Goal: Entertainment & Leisure: Participate in discussion

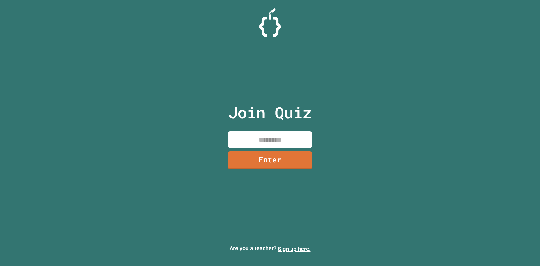
click at [282, 144] on input at bounding box center [270, 139] width 84 height 17
type input "********"
drag, startPoint x: 281, startPoint y: 144, endPoint x: 281, endPoint y: 157, distance: 12.7
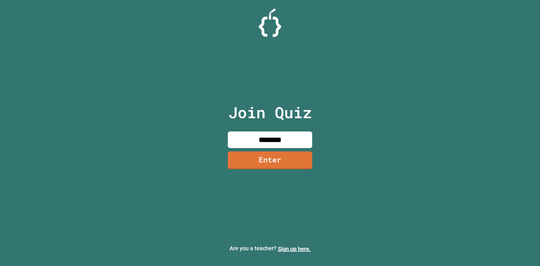
click at [281, 155] on div "Join Quiz ******** Enter" at bounding box center [270, 132] width 95 height 237
click at [281, 158] on link "Enter" at bounding box center [269, 159] width 77 height 19
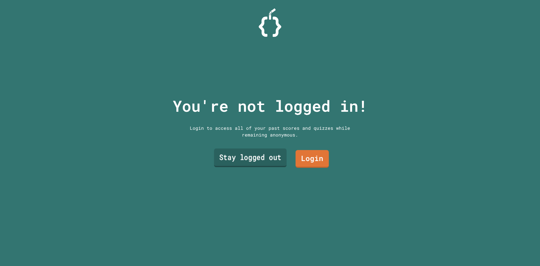
click at [271, 163] on link "Stay logged out" at bounding box center [250, 157] width 73 height 19
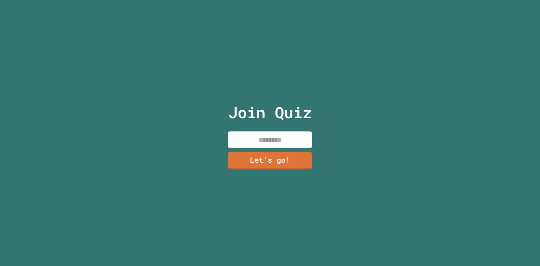
click at [268, 142] on input at bounding box center [270, 139] width 84 height 17
type input "**********"
click at [266, 137] on input "**********" at bounding box center [270, 139] width 84 height 17
click at [300, 134] on input "**********" at bounding box center [270, 139] width 84 height 17
click at [293, 136] on input "**********" at bounding box center [270, 139] width 84 height 17
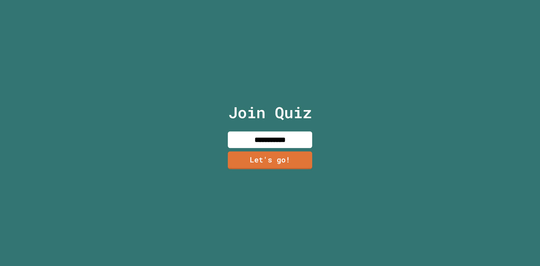
drag, startPoint x: 295, startPoint y: 137, endPoint x: 0, endPoint y: 101, distance: 297.3
click at [90, 128] on div "**********" at bounding box center [270, 133] width 540 height 266
type input "*******"
drag, startPoint x: 291, startPoint y: 139, endPoint x: 176, endPoint y: 145, distance: 115.4
click at [189, 141] on div "Join Quiz ******* Let's go!" at bounding box center [270, 133] width 540 height 266
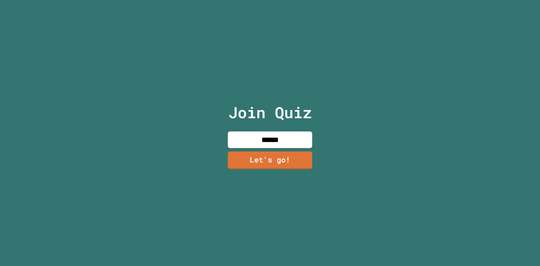
type input "*******"
click at [264, 152] on link "Let's go!" at bounding box center [270, 159] width 82 height 19
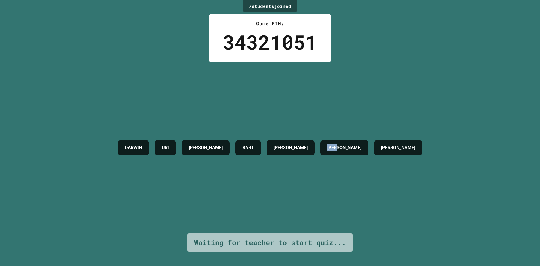
drag, startPoint x: 375, startPoint y: 143, endPoint x: 248, endPoint y: 129, distance: 127.3
click at [277, 137] on div "[PERSON_NAME] [PERSON_NAME] [PERSON_NAME] [PERSON_NAME]" at bounding box center [270, 147] width 310 height 21
click at [296, 145] on div "[PERSON_NAME] [PERSON_NAME] [PERSON_NAME] [PERSON_NAME]" at bounding box center [270, 147] width 310 height 21
click at [254, 146] on h4 "BART" at bounding box center [248, 147] width 12 height 7
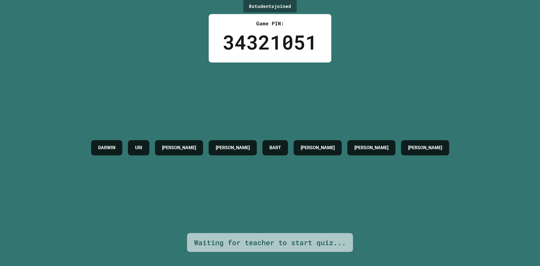
click at [250, 147] on h4 "[PERSON_NAME]" at bounding box center [233, 147] width 34 height 7
drag, startPoint x: 206, startPoint y: 145, endPoint x: 119, endPoint y: 154, distance: 87.8
click at [119, 154] on div "[PERSON_NAME] [PERSON_NAME] REMI-[PERSON_NAME] [PERSON_NAME]" at bounding box center [269, 147] width 363 height 21
click at [196, 150] on h4 "[PERSON_NAME]" at bounding box center [179, 147] width 34 height 7
drag, startPoint x: 122, startPoint y: 145, endPoint x: 55, endPoint y: 145, distance: 66.3
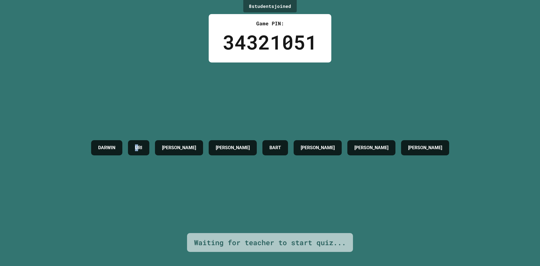
click at [97, 145] on div "[PERSON_NAME] [PERSON_NAME] REMI-[PERSON_NAME] [PERSON_NAME]" at bounding box center [269, 147] width 363 height 21
click at [91, 140] on div "DARWIN" at bounding box center [106, 147] width 31 height 15
drag, startPoint x: 60, startPoint y: 137, endPoint x: 64, endPoint y: 137, distance: 4.3
click at [91, 140] on div "DARWIN" at bounding box center [106, 147] width 31 height 15
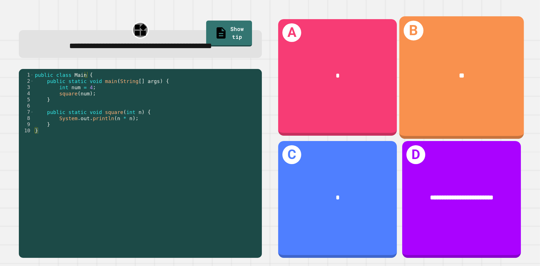
click at [446, 103] on div "B **" at bounding box center [461, 77] width 125 height 122
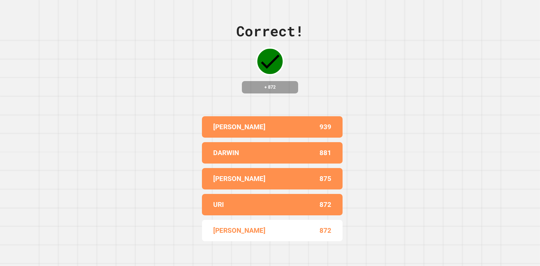
click at [272, 122] on div "939" at bounding box center [301, 127] width 59 height 10
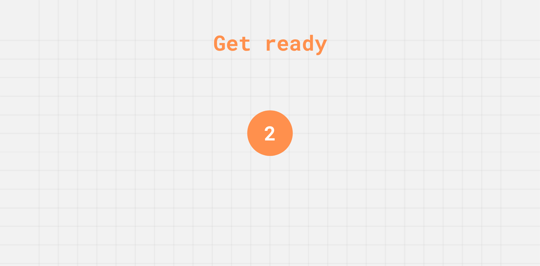
click at [328, 161] on div "Get ready 2" at bounding box center [270, 133] width 540 height 266
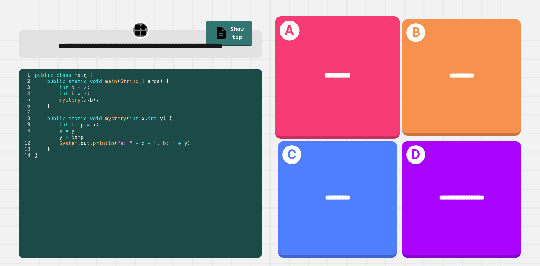
click at [347, 95] on div "**********" at bounding box center [337, 77] width 125 height 122
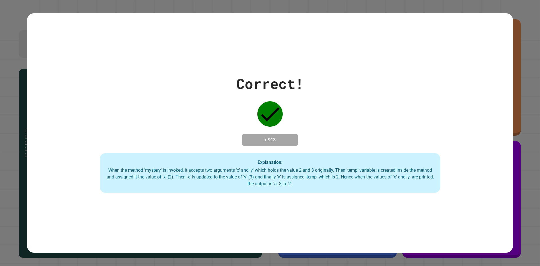
click at [526, 65] on div "Correct! + 913 Explanation: When the method 'mystery' is invoked, it accepts tw…" at bounding box center [270, 133] width 540 height 266
click at [6, 160] on div "Correct! + 913 Explanation: When the method 'mystery' is invoked, it accepts tw…" at bounding box center [270, 133] width 540 height 266
click at [279, 134] on div "+ 913" at bounding box center [270, 140] width 56 height 12
click at [276, 155] on div "Explanation: When the method 'mystery' is invoked, it accepts two arguments 'x'…" at bounding box center [270, 173] width 340 height 40
drag, startPoint x: 282, startPoint y: 137, endPoint x: 249, endPoint y: 137, distance: 33.4
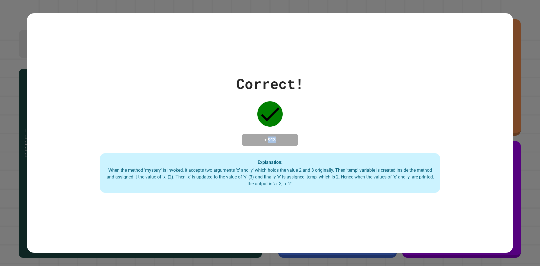
click at [253, 137] on h4 "+ 913" at bounding box center [269, 139] width 45 height 7
click at [258, 136] on h4 "+ 913" at bounding box center [269, 139] width 45 height 7
click at [207, 63] on div "Correct! + 913 Explanation: When the method 'mystery' is invoked, it accepts tw…" at bounding box center [270, 132] width 486 height 239
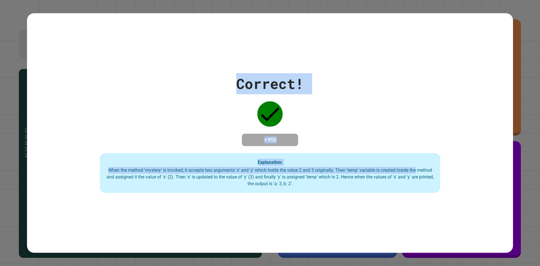
drag, startPoint x: 207, startPoint y: 63, endPoint x: 421, endPoint y: 170, distance: 239.1
click at [421, 170] on div "Correct! + 913 Explanation: When the method 'mystery' is invoked, it accepts tw…" at bounding box center [270, 132] width 486 height 239
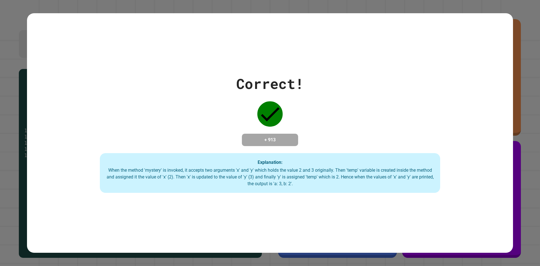
click at [294, 187] on div "When the method 'mystery' is invoked, it accepts two arguments 'x' and 'y' whic…" at bounding box center [269, 177] width 329 height 20
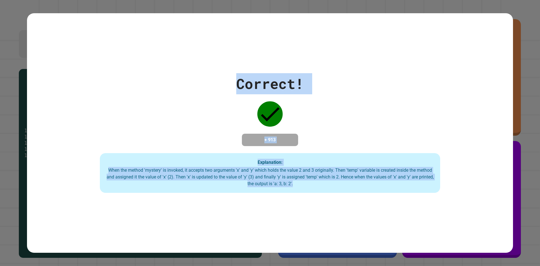
drag, startPoint x: 305, startPoint y: 184, endPoint x: 211, endPoint y: 62, distance: 154.1
click at [211, 62] on div "Correct! + 913 Explanation: When the method 'mystery' is invoked, it accepts tw…" at bounding box center [270, 132] width 486 height 239
drag, startPoint x: 224, startPoint y: 71, endPoint x: 344, endPoint y: 183, distance: 164.7
click at [344, 183] on div "Correct! + 913 Explanation: When the method 'mystery' is invoked, it accepts tw…" at bounding box center [270, 133] width 486 height 120
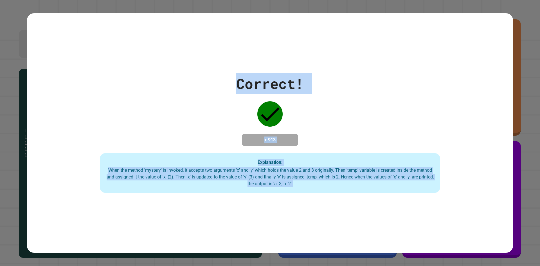
click at [344, 183] on div "When the method 'mystery' is invoked, it accepts two arguments 'x' and 'y' whic…" at bounding box center [269, 177] width 329 height 20
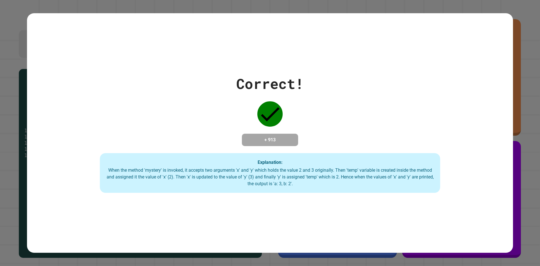
click at [216, 80] on div "Correct! + 913 Explanation: When the method 'mystery' is invoked, it accepts tw…" at bounding box center [270, 133] width 486 height 120
click at [231, 64] on div "Correct! + 913 Explanation: When the method 'mystery' is invoked, it accepts tw…" at bounding box center [270, 132] width 486 height 239
click at [531, 15] on div "Correct! + 913 Explanation: When the method 'mystery' is invoked, it accepts tw…" at bounding box center [270, 133] width 540 height 266
click at [535, 67] on div "Correct! + 913 Explanation: When the method 'mystery' is invoked, it accepts tw…" at bounding box center [270, 133] width 540 height 266
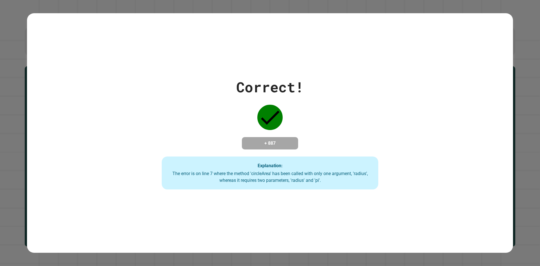
click at [71, 66] on div "Correct! + 887 Explanation: The error is on line 7 where the method 'circleArea…" at bounding box center [270, 132] width 486 height 239
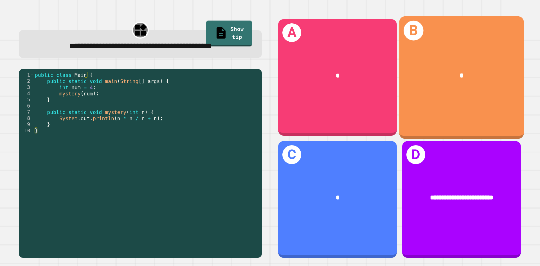
click at [472, 83] on div "*" at bounding box center [461, 76] width 125 height 38
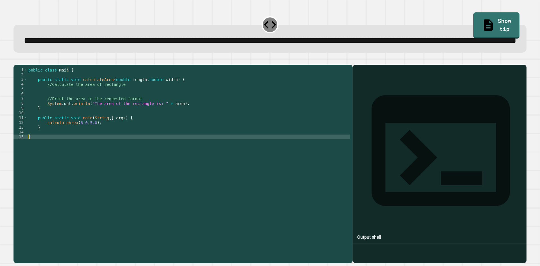
click at [413, 123] on div at bounding box center [439, 172] width 168 height 182
click at [22, 65] on icon "button" at bounding box center [20, 64] width 3 height 4
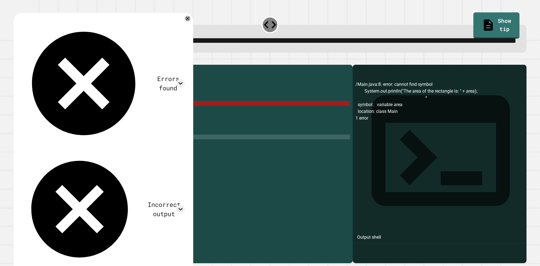
click at [145, 135] on div "public class Main { public static void calculateArea ( double length , double w…" at bounding box center [188, 150] width 322 height 167
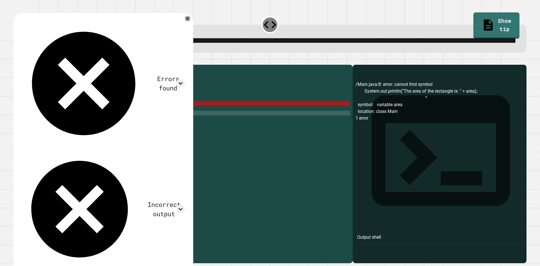
click at [149, 123] on div "public class Main { public static void calculateArea ( double length , double w…" at bounding box center [188, 150] width 322 height 167
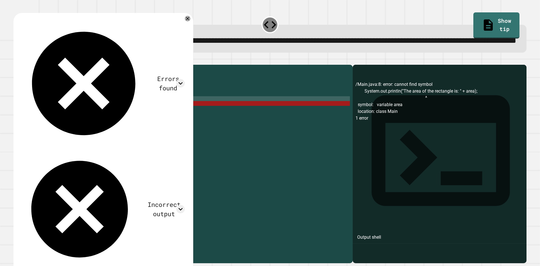
click at [142, 119] on div "public class Main { public static void calculateArea ( double length , double w…" at bounding box center [188, 150] width 322 height 167
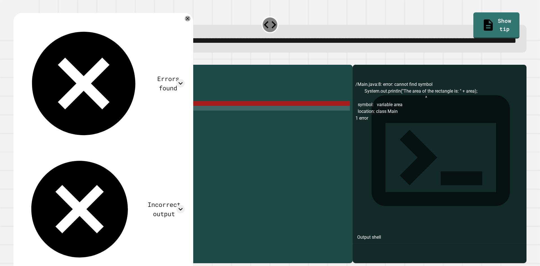
click at [134, 131] on div "public class Main { public static void calculateArea ( double length , double w…" at bounding box center [188, 150] width 322 height 167
click at [92, 113] on div "public class Main { public static void calculateArea ( double length , double w…" at bounding box center [188, 150] width 322 height 167
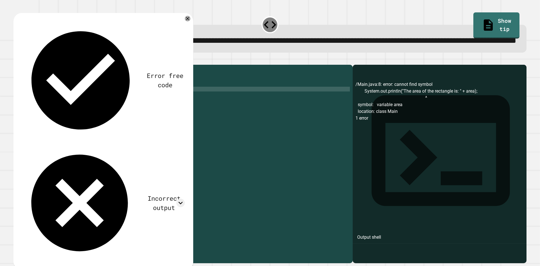
scroll to position [0, 2]
type textarea "****"
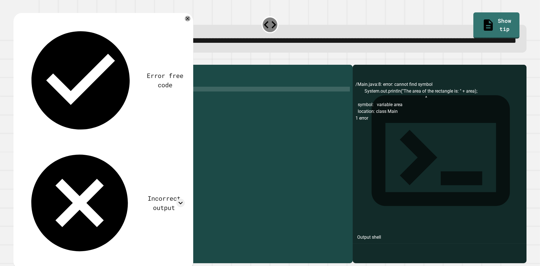
click at [52, 112] on div "public class Main { public static void calculateArea ( double length , double w…" at bounding box center [188, 150] width 322 height 167
click at [22, 65] on icon "button" at bounding box center [20, 64] width 3 height 4
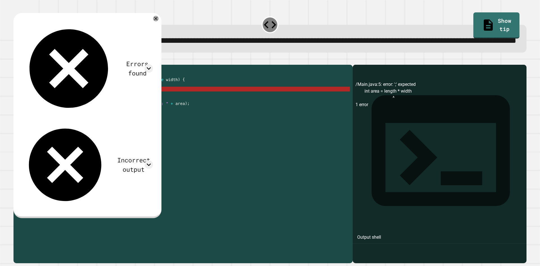
click at [77, 111] on div "public class Main { public static void calculateArea ( double length , double w…" at bounding box center [188, 150] width 322 height 167
click at [74, 101] on div "public class Main { public static void calculateArea ( double length , double w…" at bounding box center [188, 150] width 322 height 167
click at [79, 101] on div "public class Main { public static void calculateArea ( double length , double w…" at bounding box center [188, 150] width 322 height 167
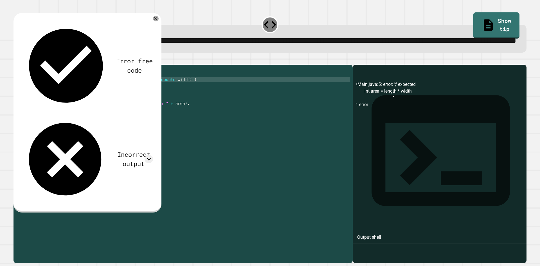
scroll to position [0, 4]
click at [77, 114] on div "public class Main { public static void calculateArea ( double length , double w…" at bounding box center [188, 150] width 322 height 167
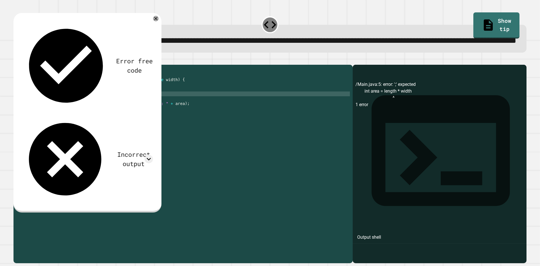
scroll to position [0, 1]
click at [52, 110] on div "public class Main { public static void calculateArea ( double length , double w…" at bounding box center [188, 150] width 322 height 167
click at [124, 112] on div "public class Main { public static void calculateArea ( double length , double w…" at bounding box center [188, 150] width 322 height 167
click at [22, 65] on icon "button" at bounding box center [20, 64] width 3 height 4
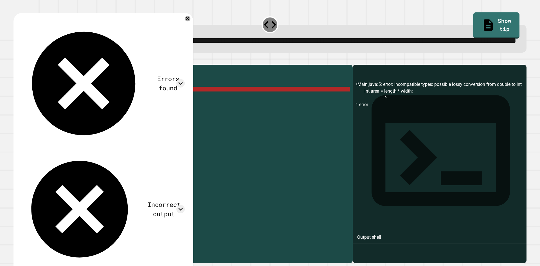
click at [51, 113] on div "public class Main { public static void calculateArea ( double length , double w…" at bounding box center [188, 150] width 322 height 167
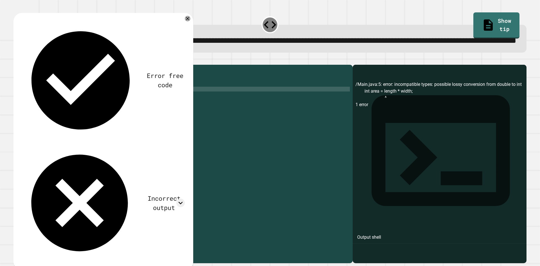
scroll to position [0, 2]
type textarea "**********"
click at [16, 60] on button "button" at bounding box center [16, 60] width 0 height 0
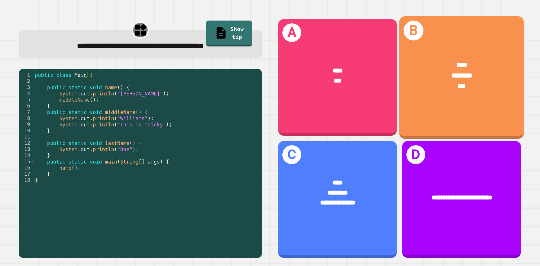
click at [464, 88] on div "***" at bounding box center [461, 86] width 97 height 10
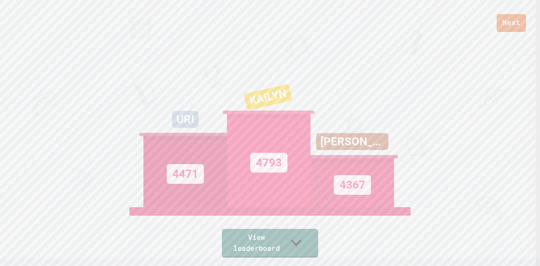
drag, startPoint x: 280, startPoint y: 239, endPoint x: 279, endPoint y: 245, distance: 5.8
click at [279, 245] on link "View leaderboard" at bounding box center [270, 243] width 96 height 29
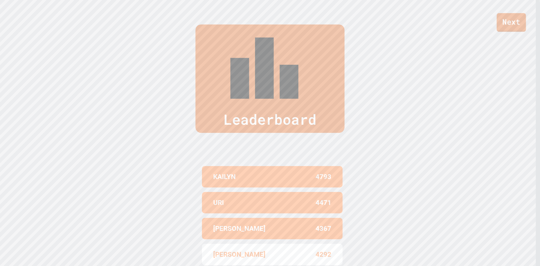
click at [514, 22] on link "Next" at bounding box center [510, 22] width 29 height 19
